Goal: Information Seeking & Learning: Check status

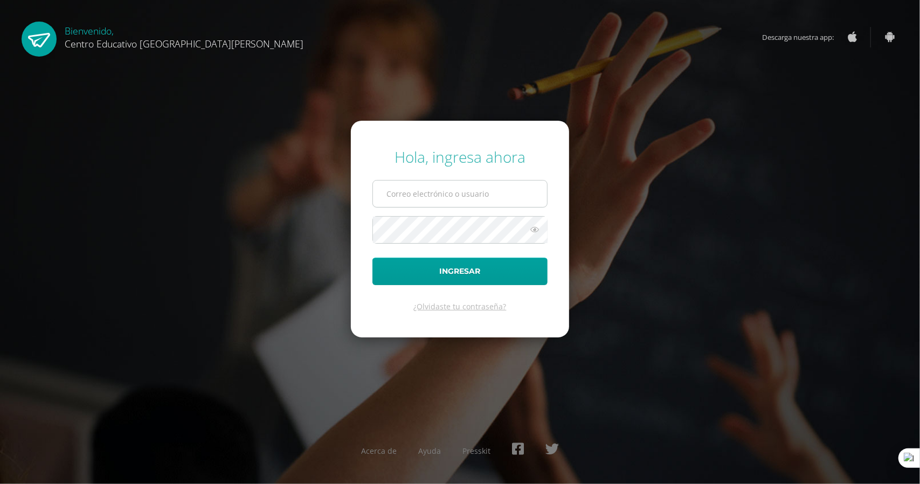
type input "victoria.ramirez@centroeducativoelvalle.edu.gt"
click at [534, 235] on icon at bounding box center [535, 229] width 14 height 13
click at [372, 258] on button "Ingresar" at bounding box center [459, 271] width 175 height 27
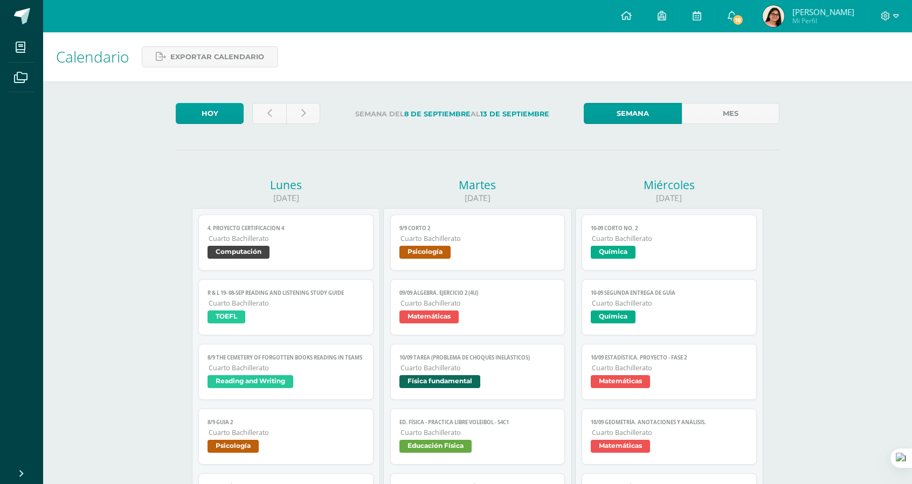
click at [784, 16] on img at bounding box center [774, 16] width 22 height 22
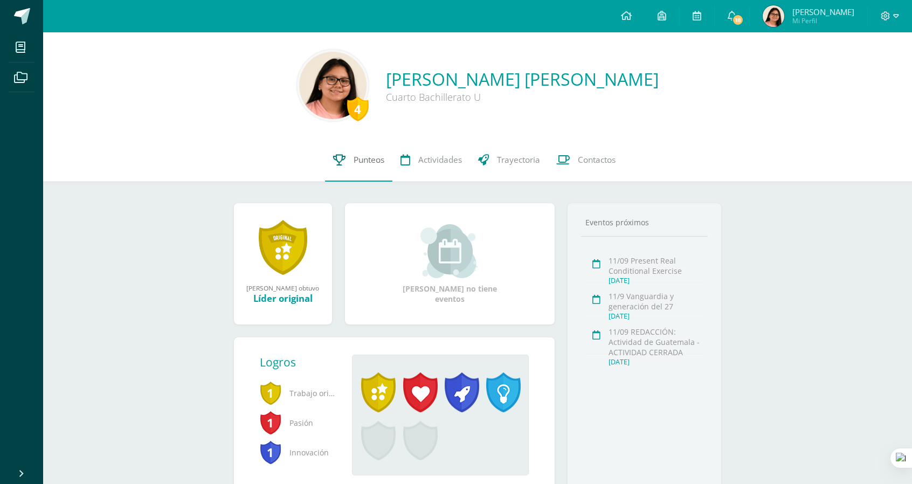
click at [377, 164] on span "Punteos" at bounding box center [369, 159] width 31 height 11
click at [360, 165] on span "Punteos" at bounding box center [369, 159] width 31 height 11
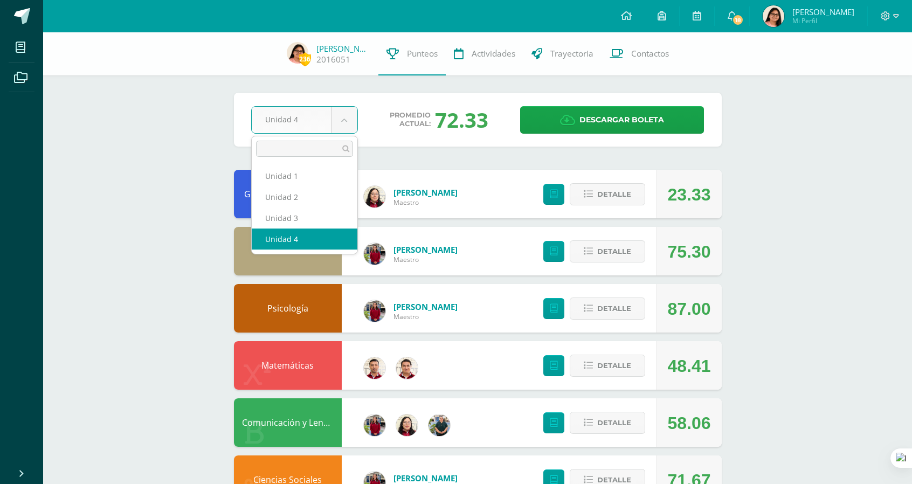
select select "Unidad 3"
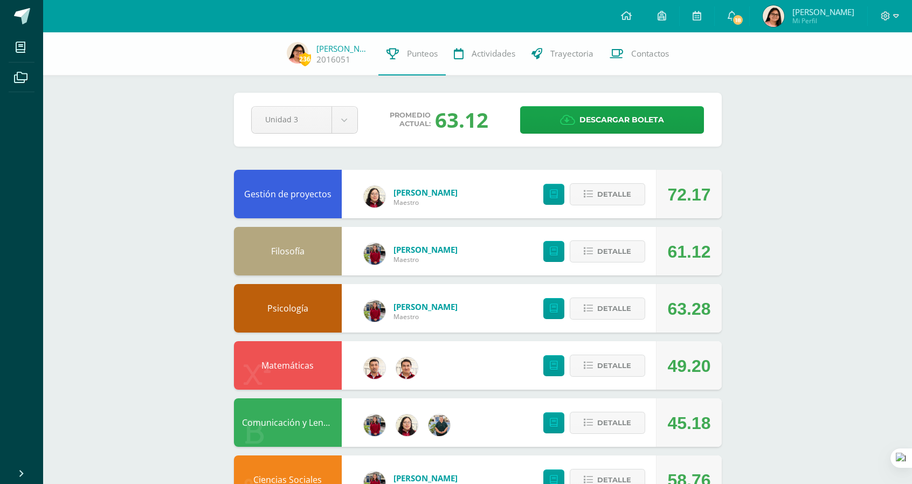
drag, startPoint x: 429, startPoint y: 119, endPoint x: 493, endPoint y: 120, distance: 63.6
click at [493, 120] on div "Promedio actual: 63.12" at bounding box center [440, 120] width 146 height 28
drag, startPoint x: 679, startPoint y: 157, endPoint x: 678, endPoint y: 164, distance: 7.0
drag, startPoint x: 659, startPoint y: 187, endPoint x: 719, endPoint y: 180, distance: 60.2
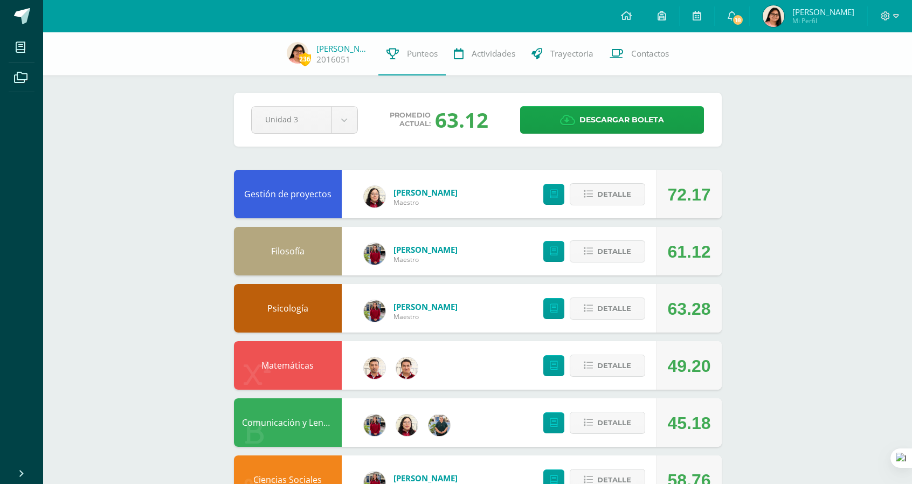
click at [719, 180] on div "72.17" at bounding box center [688, 194] width 65 height 49
drag, startPoint x: 672, startPoint y: 253, endPoint x: 714, endPoint y: 249, distance: 42.2
click at [714, 249] on div "61.12" at bounding box center [688, 251] width 65 height 49
drag, startPoint x: 667, startPoint y: 300, endPoint x: 723, endPoint y: 307, distance: 56.4
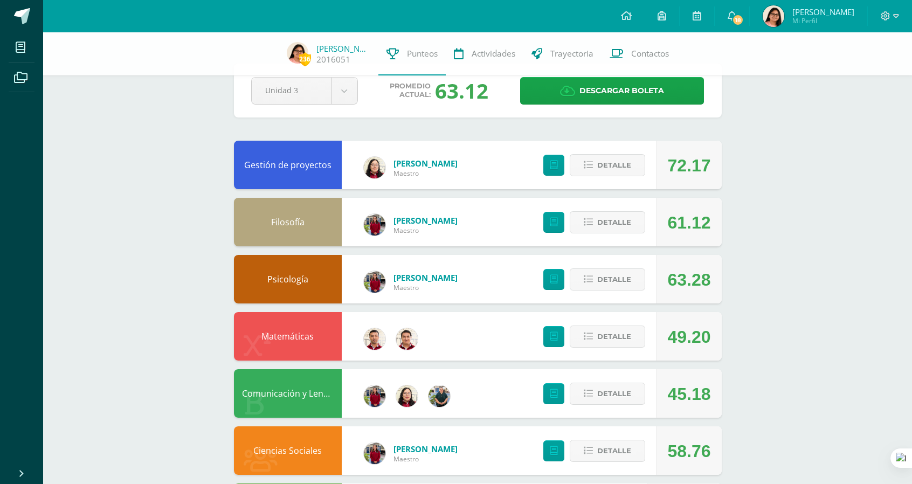
scroll to position [54, 0]
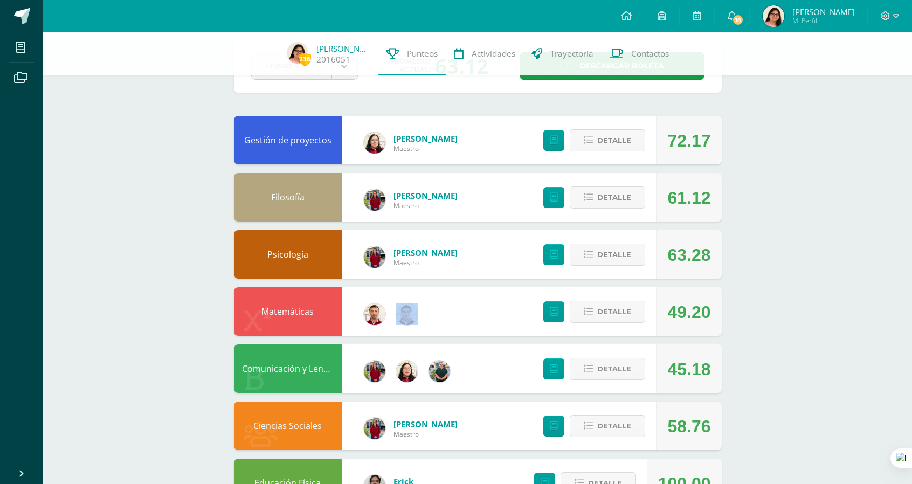
drag, startPoint x: 660, startPoint y: 319, endPoint x: 731, endPoint y: 310, distance: 71.1
click at [731, 310] on div "Pendiente Unidad 3 Unidad 1 Unidad 2 Unidad 3 Unidad 4 Promedio actual: 63.12 D…" at bounding box center [477, 481] width 531 height 1007
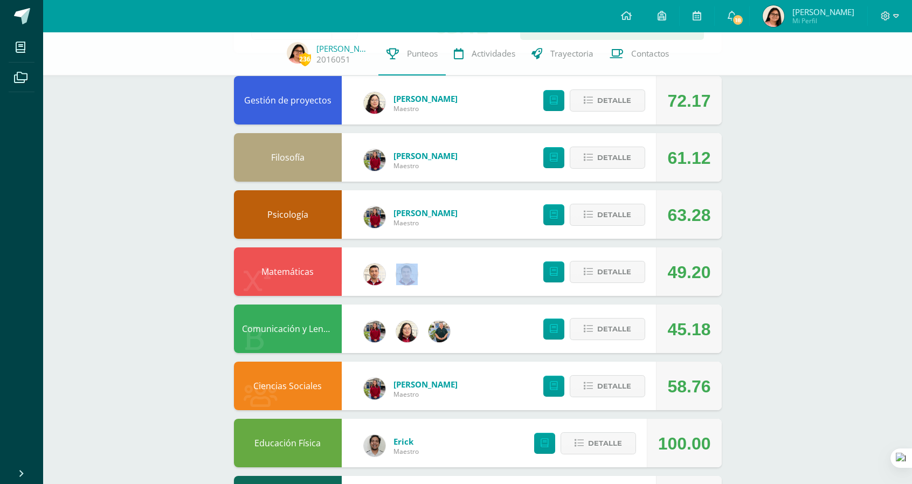
scroll to position [108, 0]
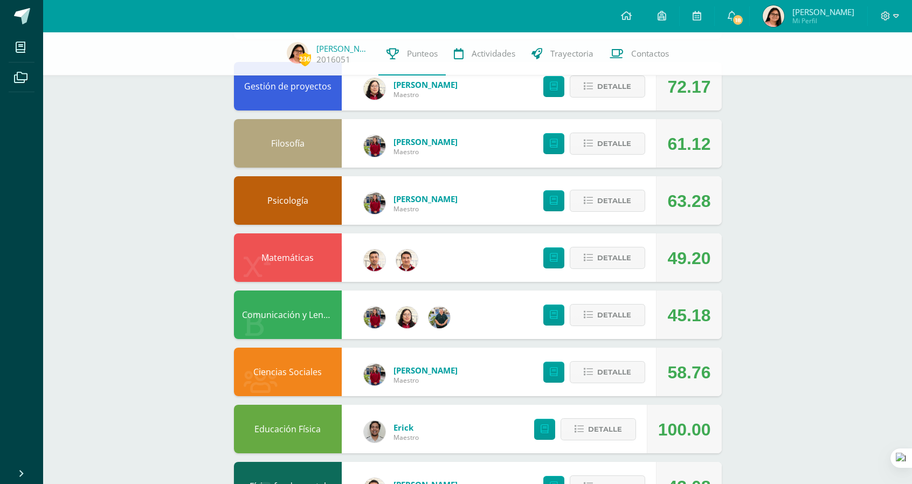
drag, startPoint x: 664, startPoint y: 318, endPoint x: 500, endPoint y: 324, distance: 164.0
click at [666, 319] on div "45.18" at bounding box center [688, 315] width 65 height 49
click at [588, 314] on icon at bounding box center [588, 314] width 9 height 9
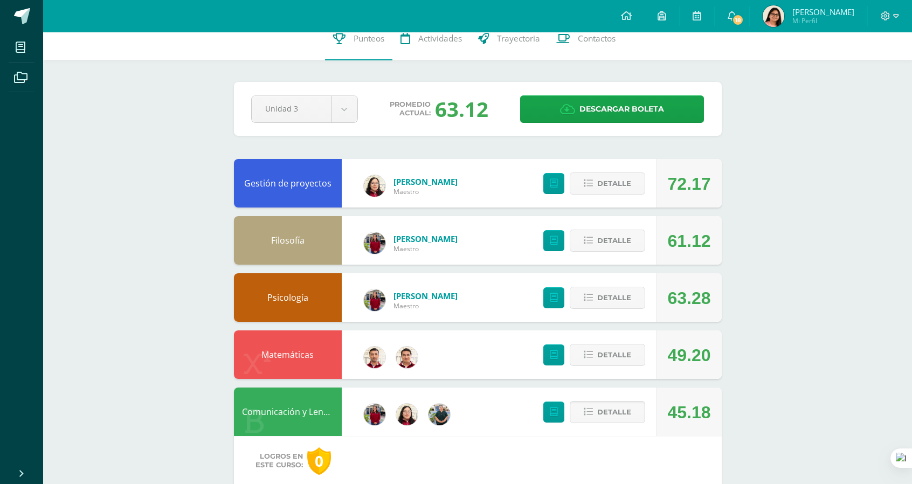
scroll to position [0, 0]
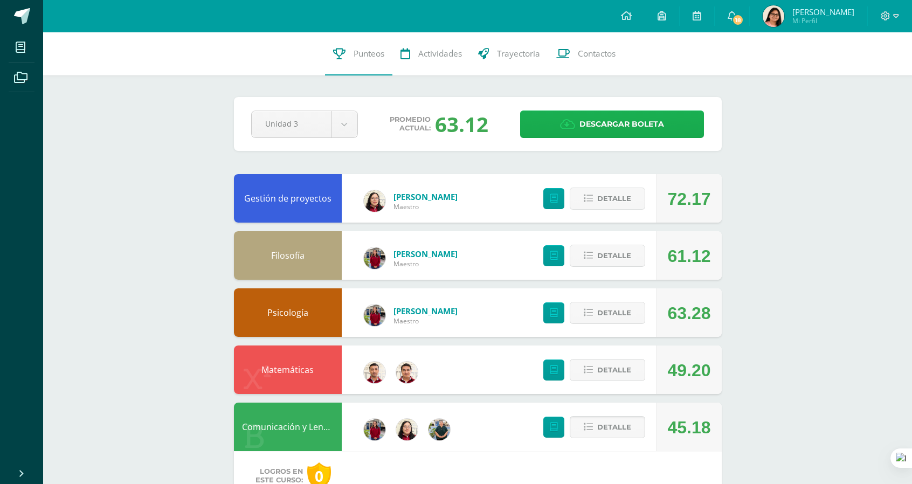
drag, startPoint x: 465, startPoint y: 133, endPoint x: 550, endPoint y: 132, distance: 85.2
click at [547, 133] on div "Unidad 3 Unidad 1 Unidad 2 Unidad 3 Unidad 4 Promedio actual: 63.12 Descargar b…" at bounding box center [478, 124] width 462 height 28
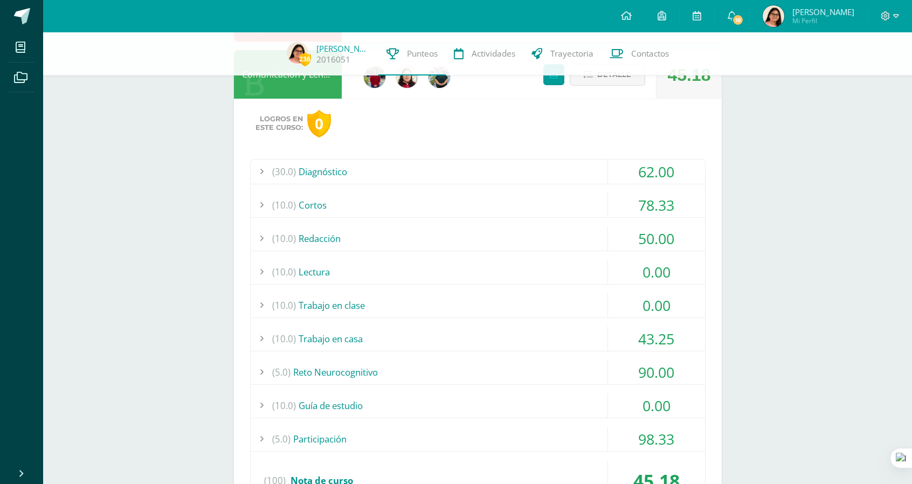
scroll to position [133, 0]
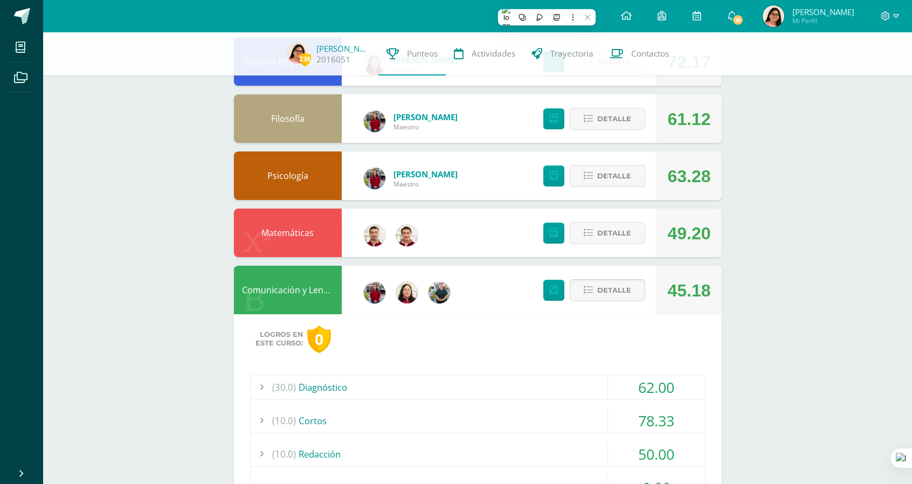
click at [608, 286] on span "Detalle" at bounding box center [614, 290] width 34 height 20
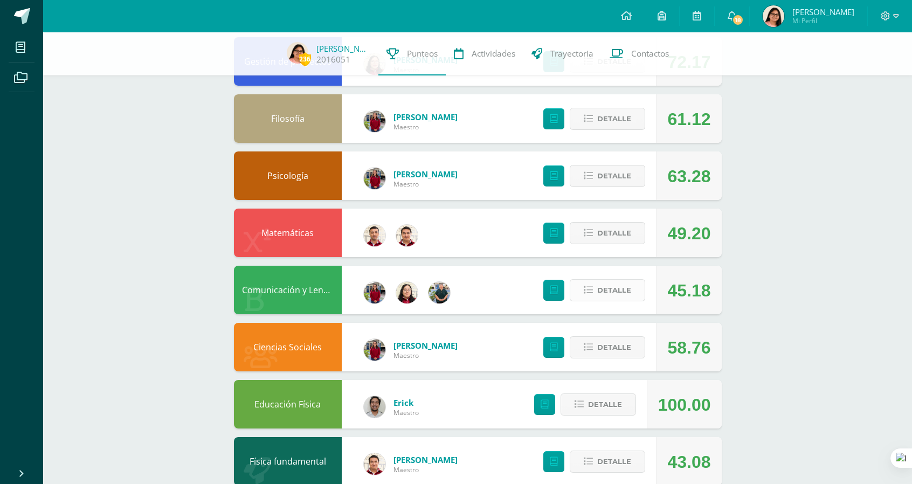
scroll to position [0, 0]
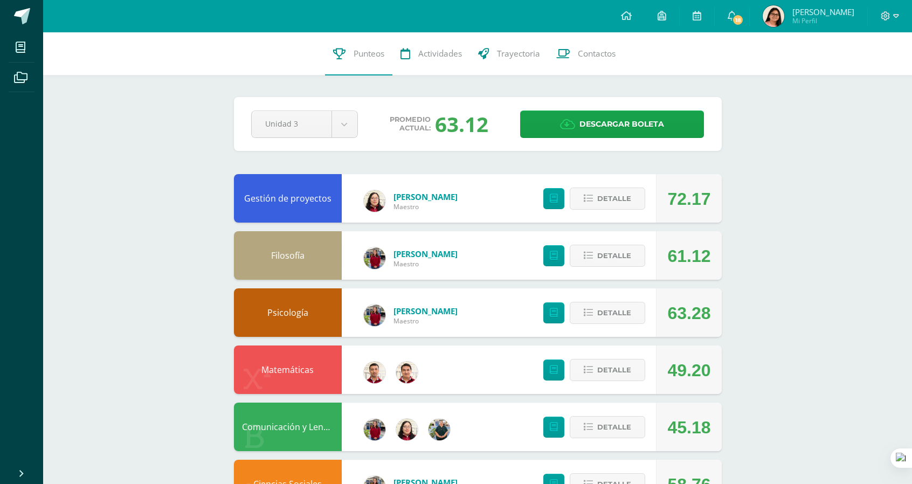
click at [309, 110] on div "Unidad 3 Unidad 1 Unidad 2 Unidad 3 Unidad 4 Promedio actual: 63.12 Descargar b…" at bounding box center [478, 124] width 462 height 28
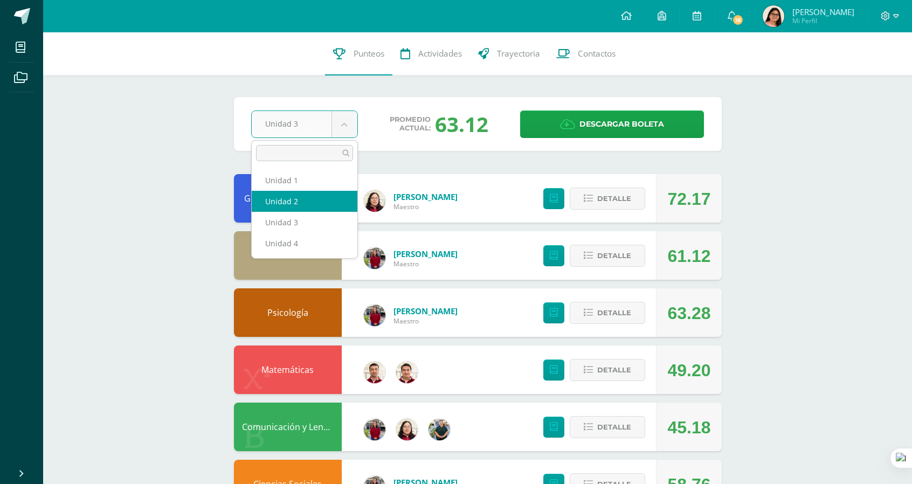
select select "Unidad 2"
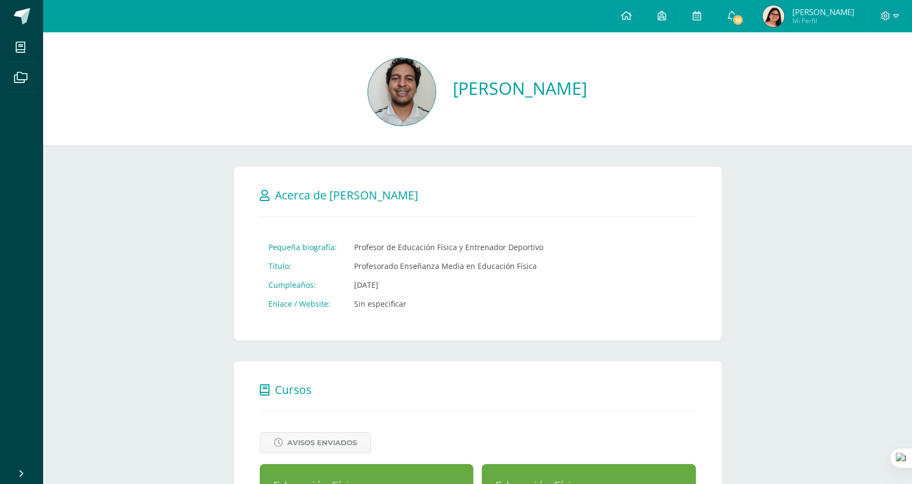
drag, startPoint x: 470, startPoint y: 91, endPoint x: 654, endPoint y: 88, distance: 184.4
click at [654, 88] on div "[PERSON_NAME]" at bounding box center [478, 93] width 852 height 70
drag, startPoint x: 387, startPoint y: 289, endPoint x: 458, endPoint y: 292, distance: 71.2
click at [458, 292] on tr "Cumpleaños: [DATE]" at bounding box center [406, 284] width 292 height 19
click at [459, 304] on div at bounding box center [451, 308] width 49 height 14
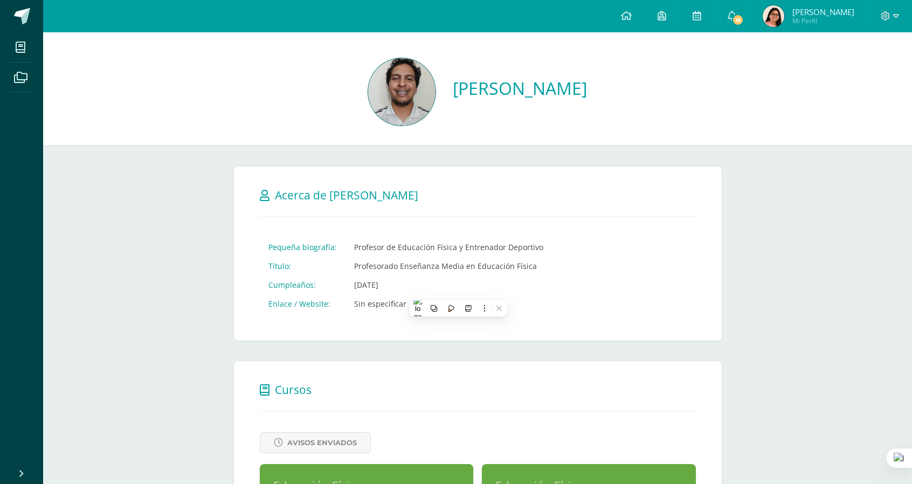
click at [449, 279] on td "[DATE]" at bounding box center [449, 284] width 206 height 19
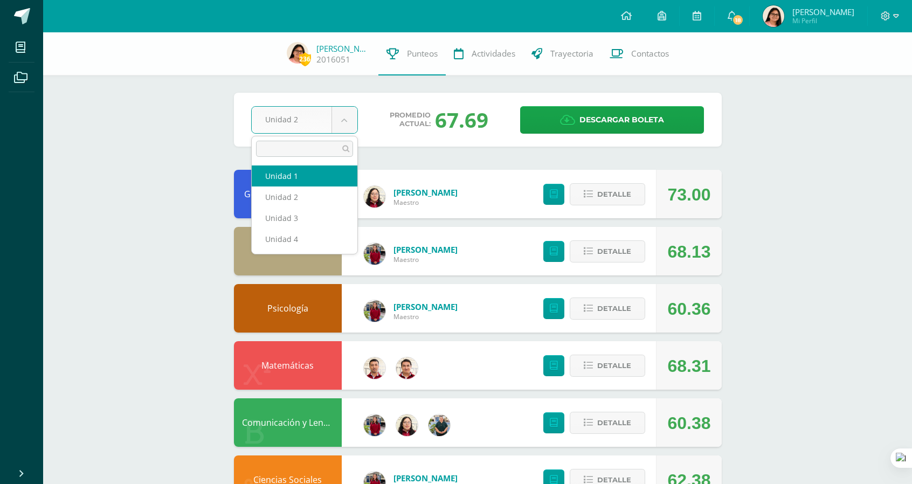
select select "Unidad 1"
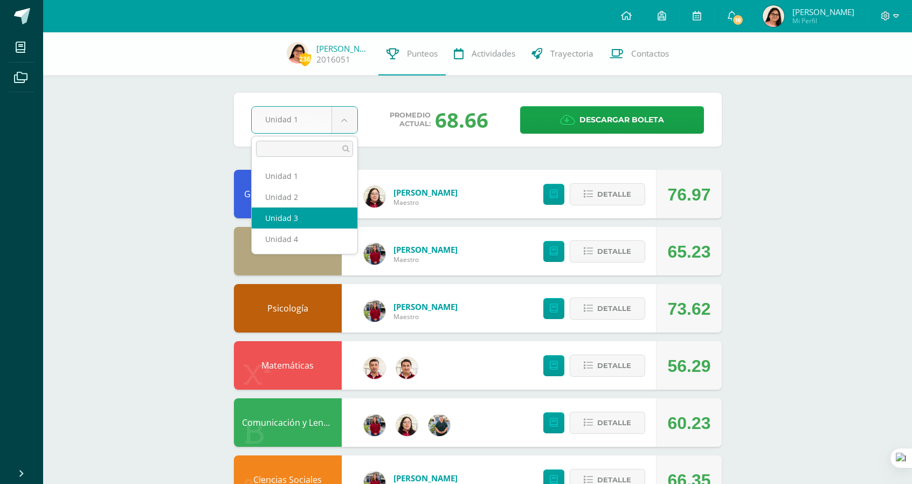
select select "Unidad 3"
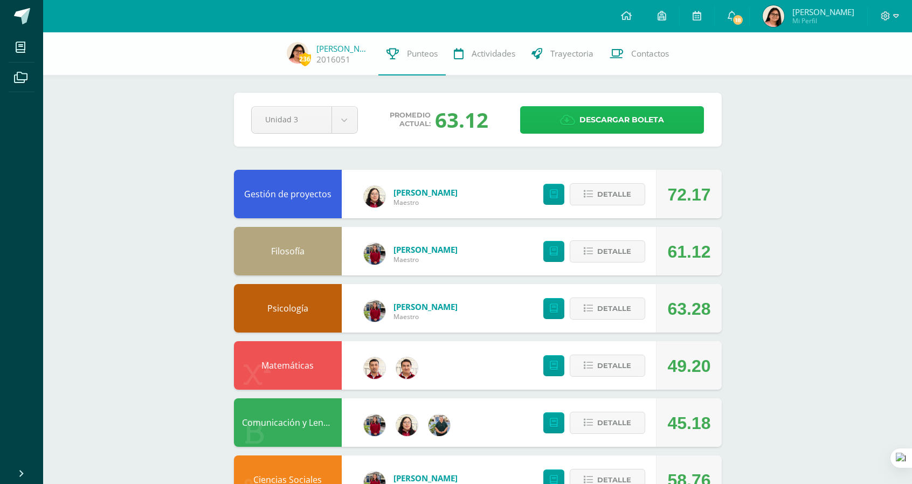
click at [598, 123] on span "Descargar boleta" at bounding box center [621, 120] width 85 height 26
